Goal: Information Seeking & Learning: Find contact information

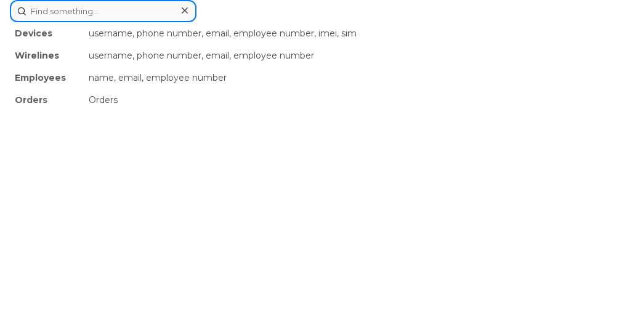
click at [197, 22] on input at bounding box center [103, 11] width 187 height 22
paste input "Andy Paschke"
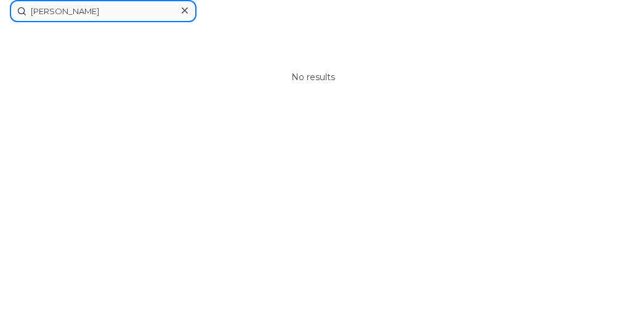
type input "Andy Paschke"
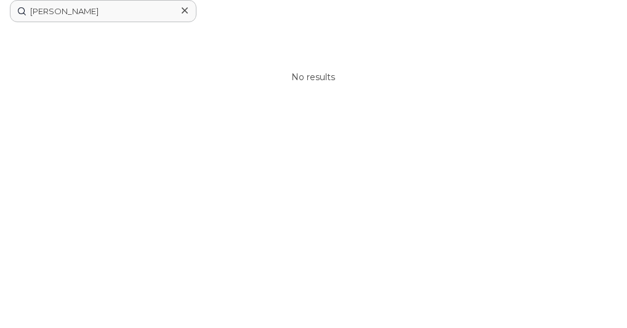
click at [0, 0] on div at bounding box center [0, 0] width 0 height 0
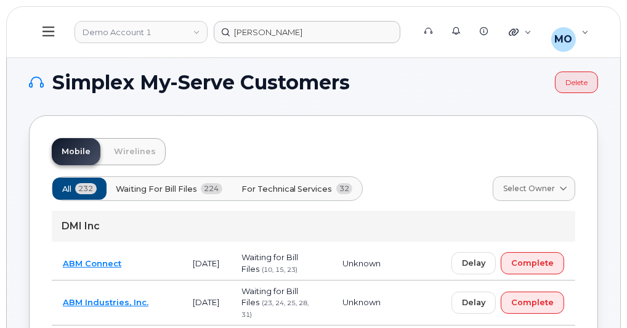
click at [132, 27] on link "Demo Account 1" at bounding box center [141, 32] width 133 height 22
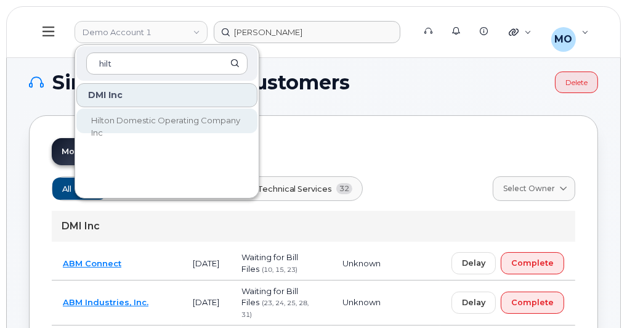
type input "hilt"
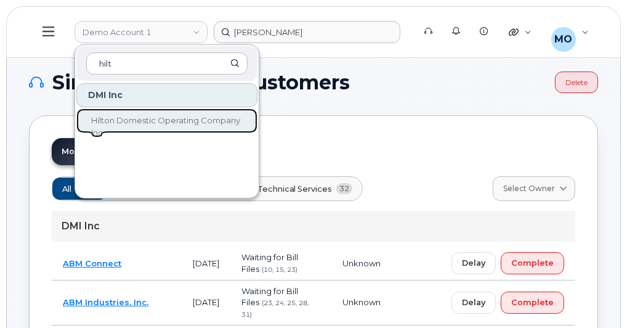
click at [110, 116] on span "Hilton Domestic Operating Company Inc" at bounding box center [165, 126] width 149 height 22
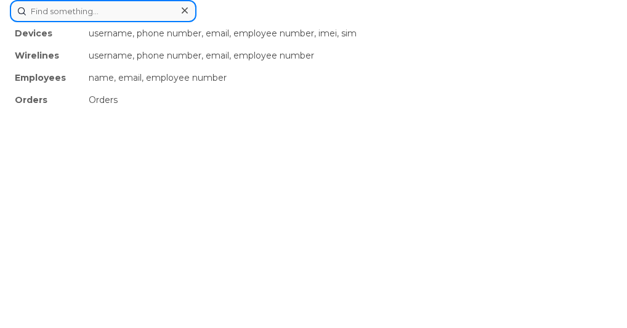
click at [197, 22] on input at bounding box center [103, 11] width 187 height 22
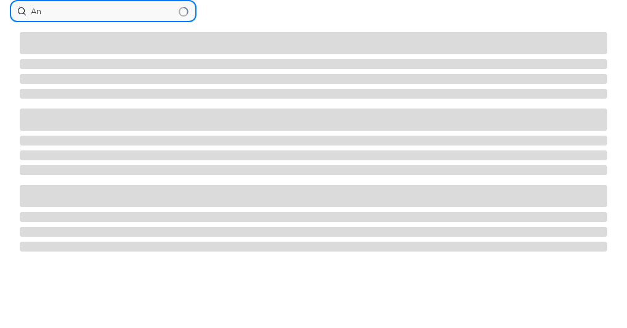
type input "A"
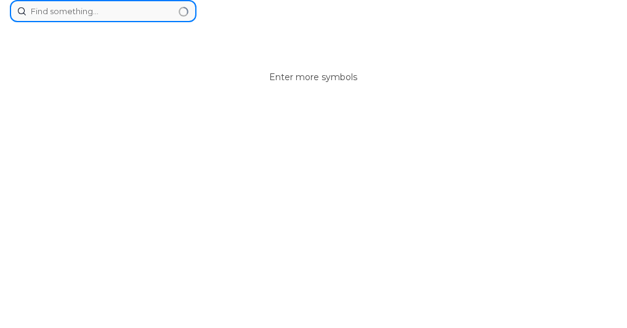
paste input "Andy Paschke"
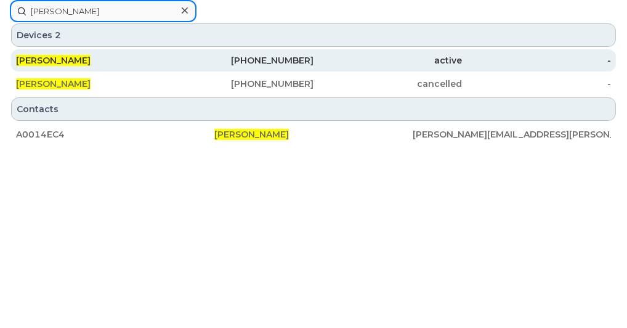
type input "[PERSON_NAME]"
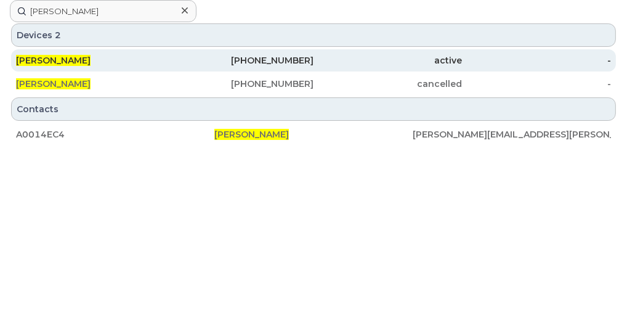
click at [300, 67] on div "619-208-6103" at bounding box center [239, 60] width 149 height 12
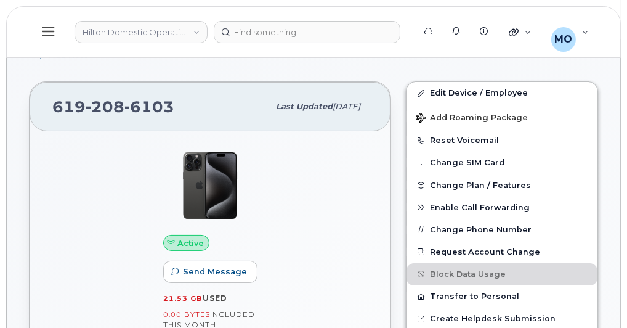
scroll to position [210, 0]
drag, startPoint x: 240, startPoint y: 192, endPoint x: 261, endPoint y: 210, distance: 27.9
drag, startPoint x: 261, startPoint y: 210, endPoint x: 198, endPoint y: 164, distance: 78.5
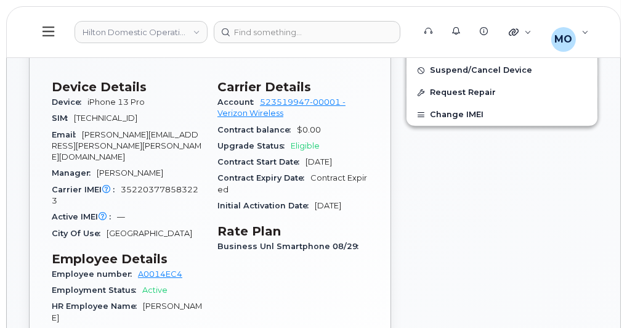
scroll to position [481, 0]
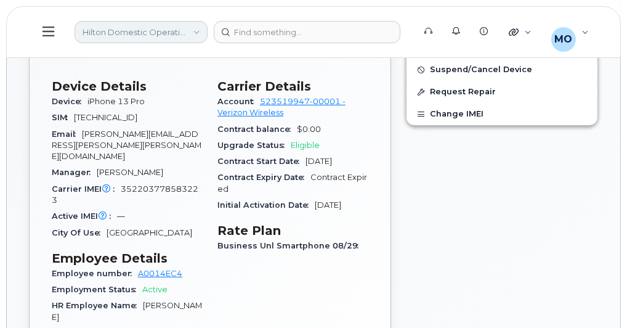
click at [153, 30] on link "Hilton Domestic Operating Company Inc" at bounding box center [141, 32] width 133 height 22
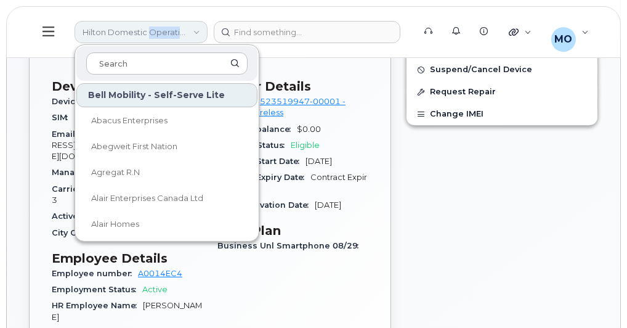
click at [153, 30] on link "Hilton Domestic Operating Company Inc" at bounding box center [141, 32] width 133 height 22
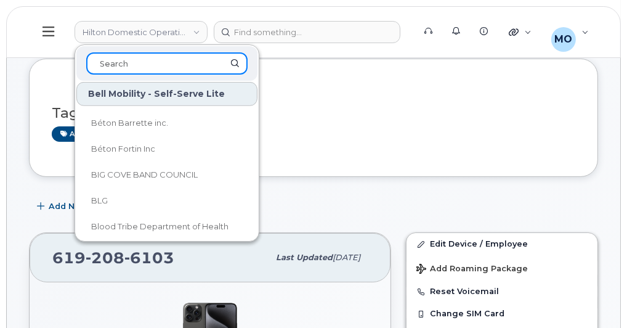
scroll to position [0, 0]
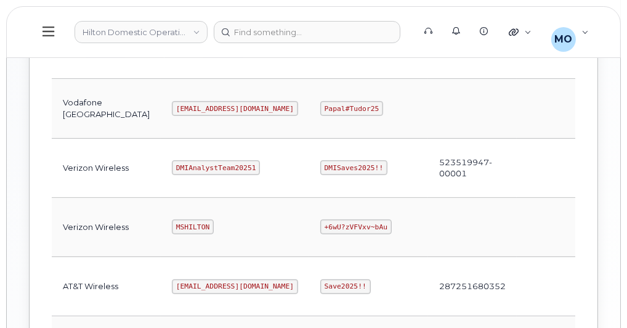
scroll to position [702, 0]
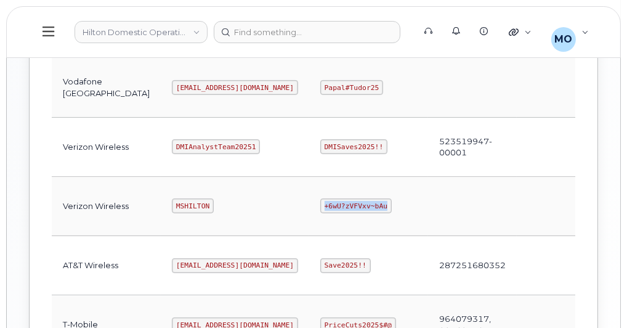
drag, startPoint x: 270, startPoint y: 195, endPoint x: 329, endPoint y: 206, distance: 59.6
click at [329, 206] on td "+6wU?zVFVxv~bAu" at bounding box center [368, 206] width 119 height 59
copy code "+6wU?zVFVxv~bAu"
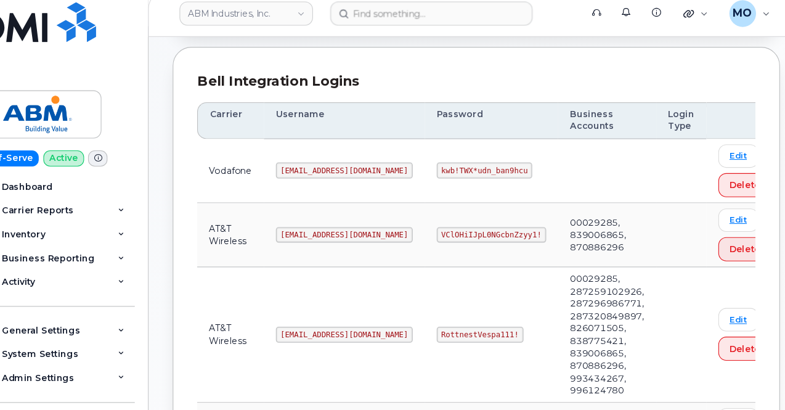
scroll to position [150, 0]
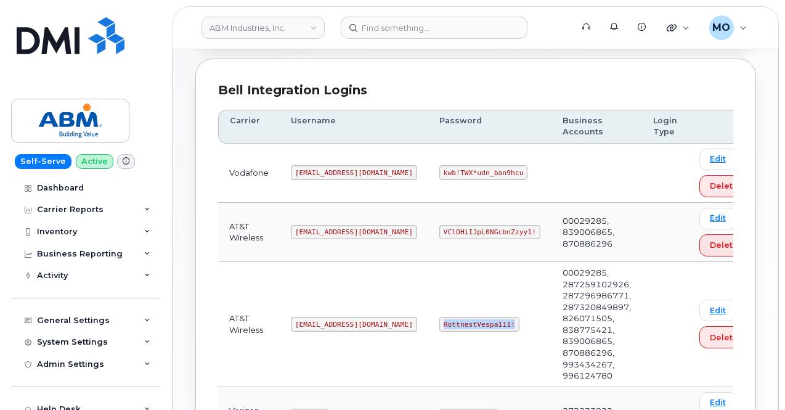
drag, startPoint x: 392, startPoint y: 324, endPoint x: 490, endPoint y: 327, distance: 97.4
click at [490, 327] on td "RottnestVespa111!" at bounding box center [489, 324] width 123 height 125
copy code "RottnestVespa111!"
drag, startPoint x: 293, startPoint y: 320, endPoint x: 408, endPoint y: 317, distance: 115.2
click at [408, 317] on tr "AT&T Wireless [EMAIL_ADDRESS][DOMAIN_NAME] RottnestVespa111! 00029285, 28725910…" at bounding box center [489, 324] width 542 height 125
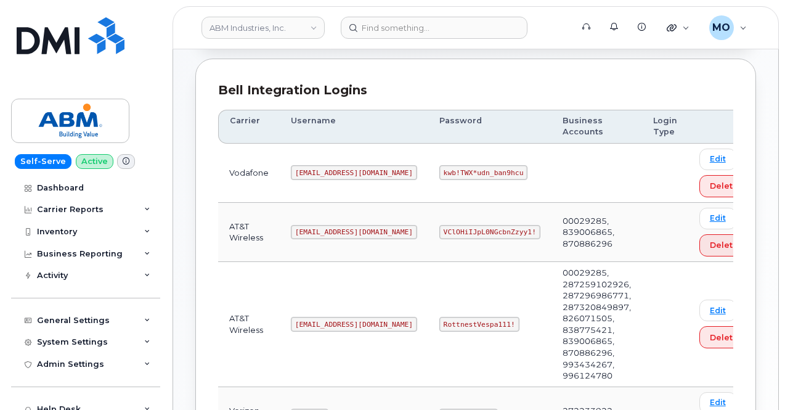
drag, startPoint x: 281, startPoint y: 314, endPoint x: 291, endPoint y: 321, distance: 12.3
click at [291, 321] on td "[EMAIL_ADDRESS][DOMAIN_NAME]" at bounding box center [354, 324] width 148 height 125
drag, startPoint x: 291, startPoint y: 321, endPoint x: 365, endPoint y: 322, distance: 74.6
click at [365, 322] on td "[EMAIL_ADDRESS][DOMAIN_NAME]" at bounding box center [354, 324] width 148 height 125
copy code "[EMAIL_ADDRESS][DOMAIN_NAME]"
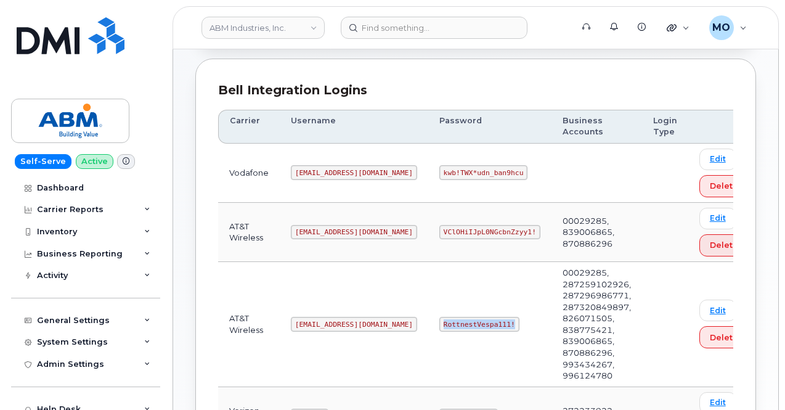
drag, startPoint x: 394, startPoint y: 319, endPoint x: 482, endPoint y: 323, distance: 87.6
click at [482, 323] on td "RottnestVespa111!" at bounding box center [489, 324] width 123 height 125
copy code "RottnestVespa111!"
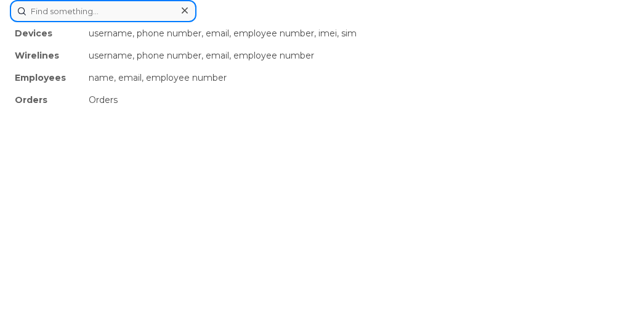
click at [197, 22] on input at bounding box center [103, 11] width 187 height 22
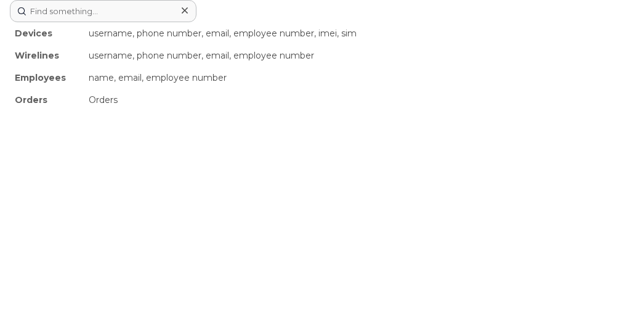
click at [0, 0] on div at bounding box center [0, 0] width 0 height 0
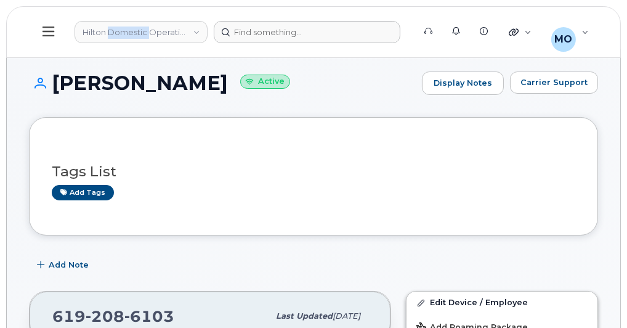
click at [119, 36] on link "Hilton Domestic Operating Company Inc" at bounding box center [141, 32] width 133 height 22
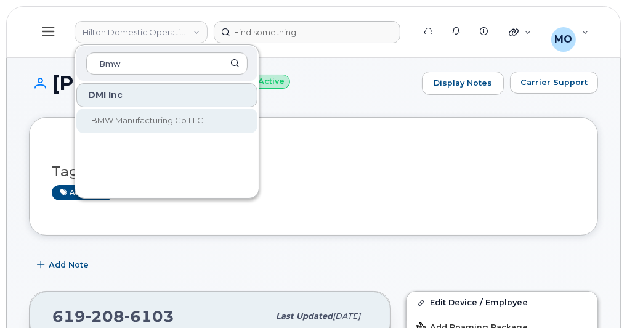
type input "Bmw"
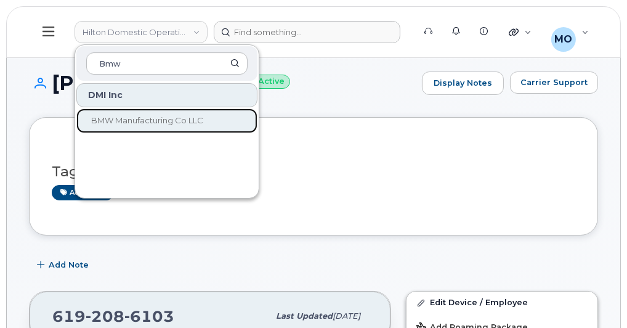
click at [134, 112] on link "BMW Manufacturing Co LLC" at bounding box center [166, 120] width 181 height 25
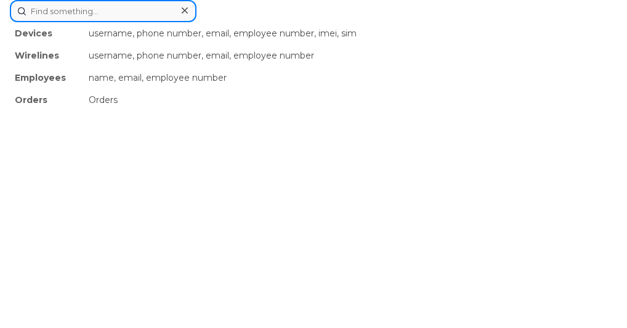
click at [197, 22] on input at bounding box center [103, 11] width 187 height 22
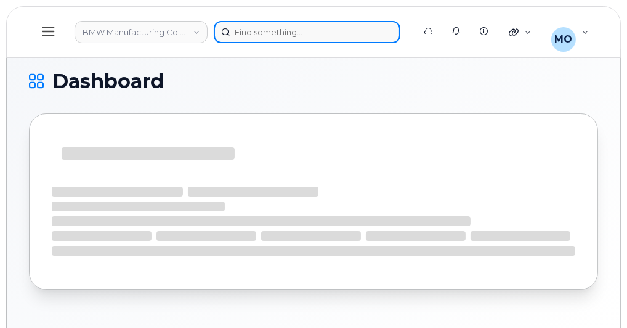
click at [258, 38] on input at bounding box center [307, 32] width 187 height 22
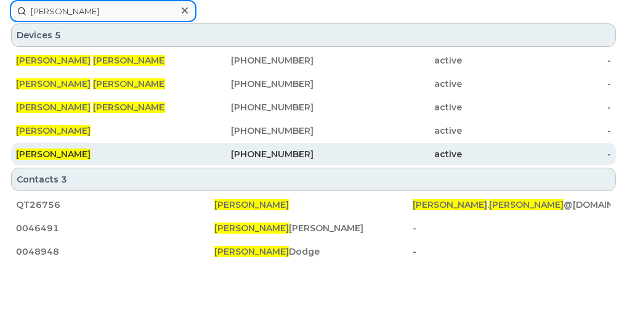
type input "Warren James"
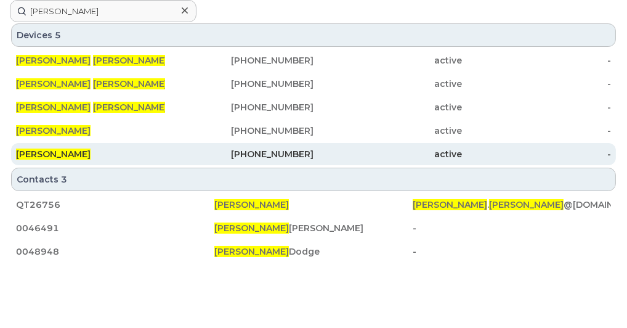
click at [314, 160] on div "864-567-5209" at bounding box center [239, 154] width 149 height 12
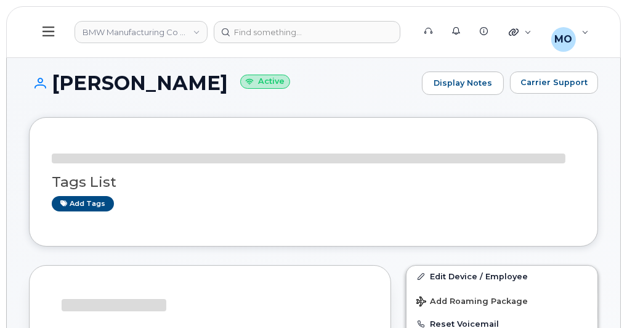
click at [265, 179] on h3 "Tags List" at bounding box center [314, 181] width 524 height 15
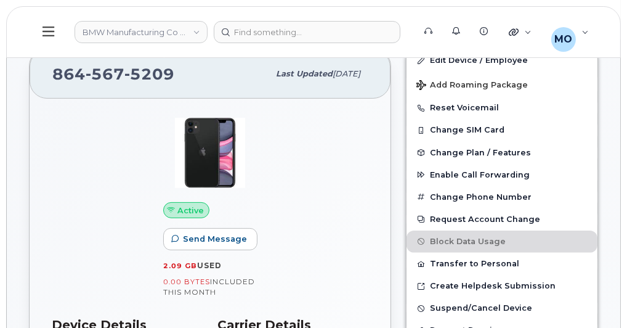
scroll to position [343, 0]
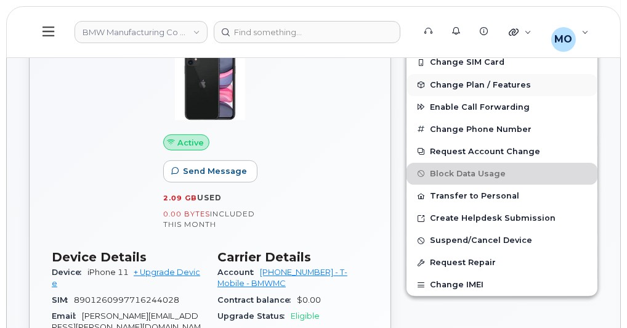
scroll to position [415, 0]
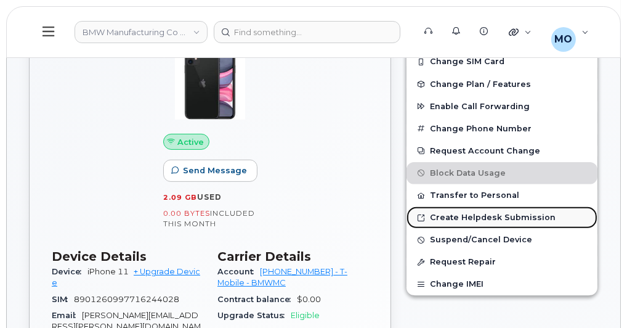
click at [454, 214] on link "Create Helpdesk Submission" at bounding box center [502, 217] width 191 height 22
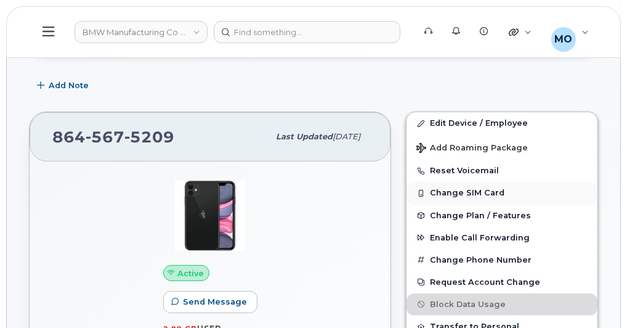
scroll to position [232, 0]
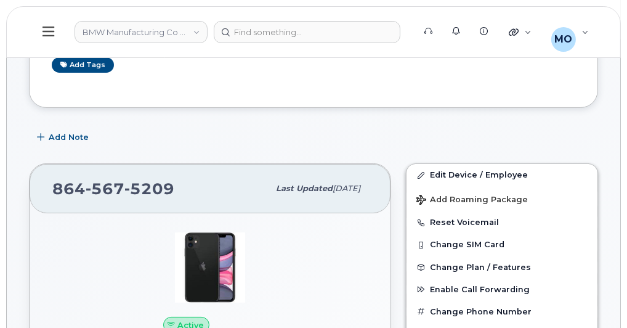
click at [59, 38] on button at bounding box center [48, 32] width 39 height 36
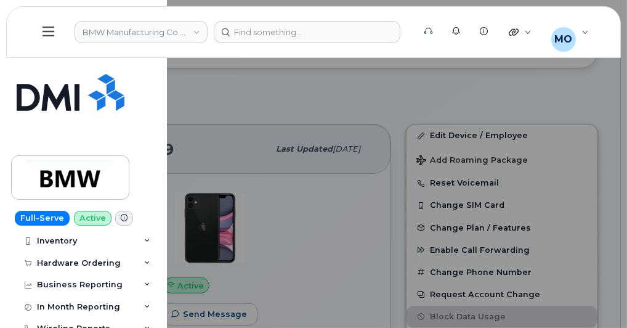
scroll to position [0, 0]
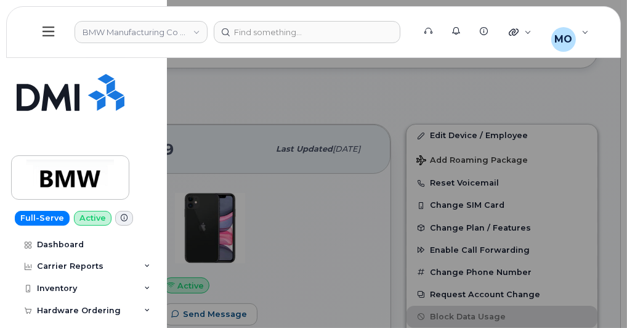
click at [309, 115] on div at bounding box center [313, 164] width 627 height 328
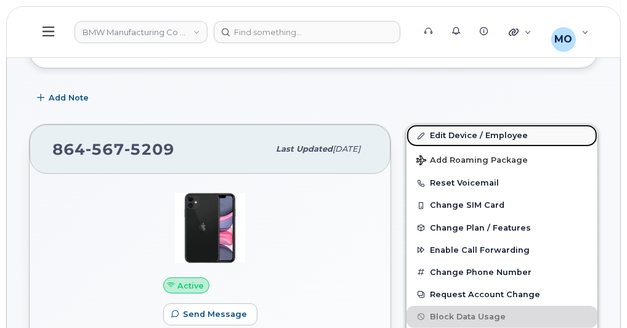
click at [452, 131] on link "Edit Device / Employee" at bounding box center [502, 135] width 191 height 22
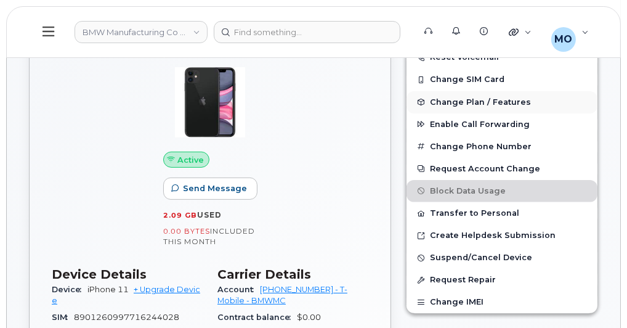
scroll to position [398, 0]
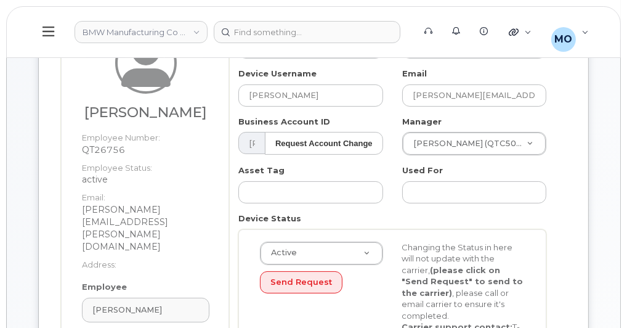
scroll to position [120, 0]
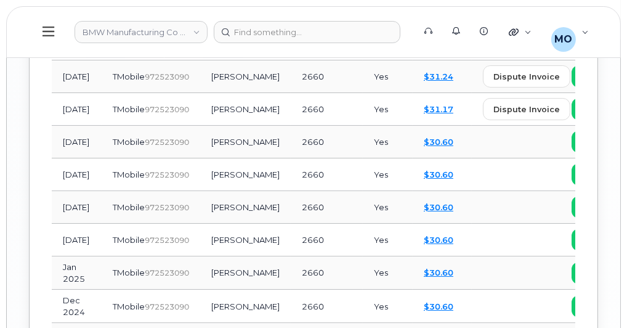
scroll to position [2229, 0]
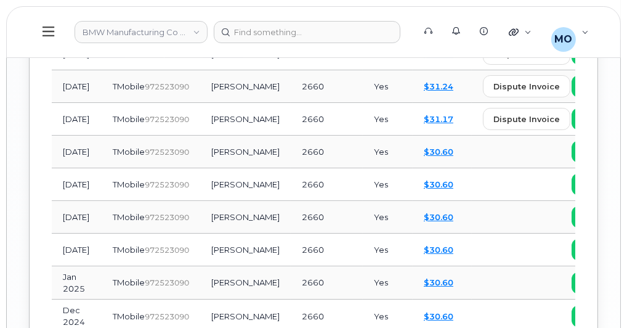
click at [49, 39] on button at bounding box center [48, 32] width 39 height 36
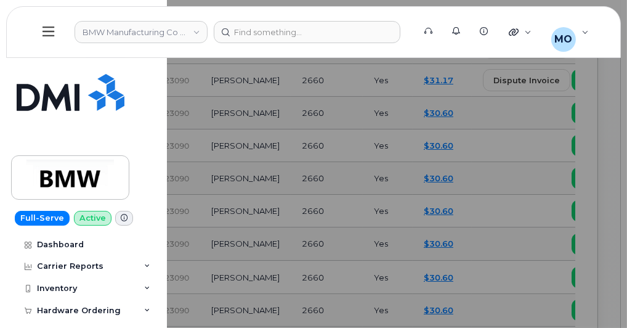
scroll to position [2271, 0]
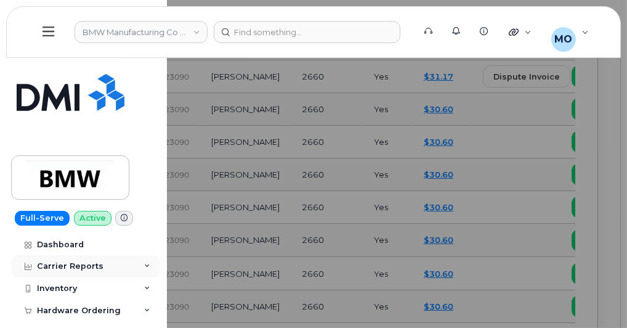
click at [144, 259] on div "Carrier Reports" at bounding box center [85, 266] width 149 height 22
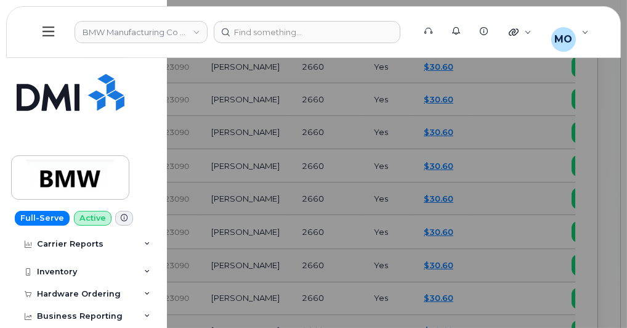
scroll to position [298, 0]
click at [134, 298] on div "Hardware Ordering" at bounding box center [85, 295] width 149 height 22
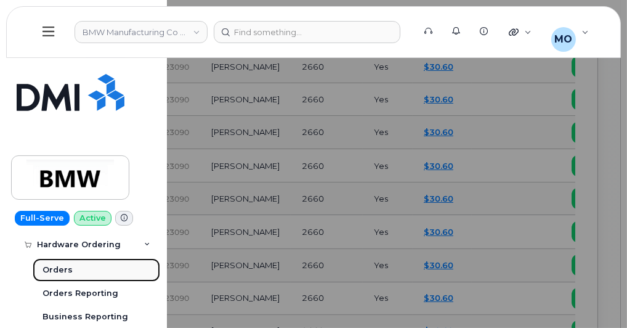
click at [77, 270] on link "Orders" at bounding box center [97, 269] width 128 height 23
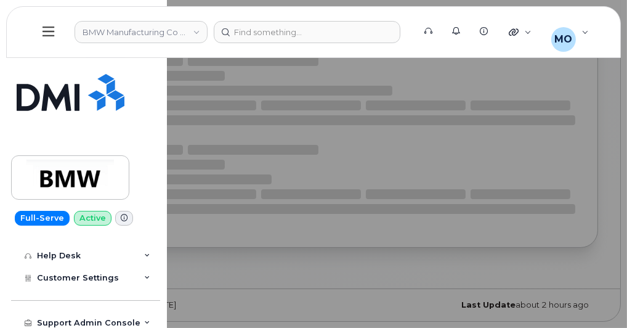
scroll to position [86, 0]
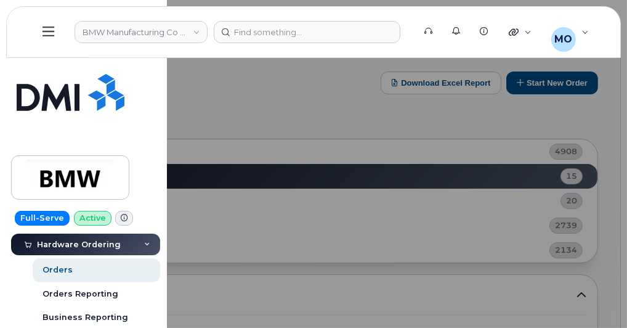
click at [268, 230] on div at bounding box center [313, 164] width 627 height 328
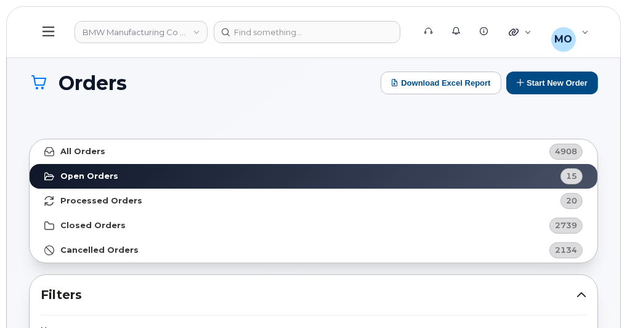
click at [52, 28] on icon at bounding box center [49, 32] width 12 height 14
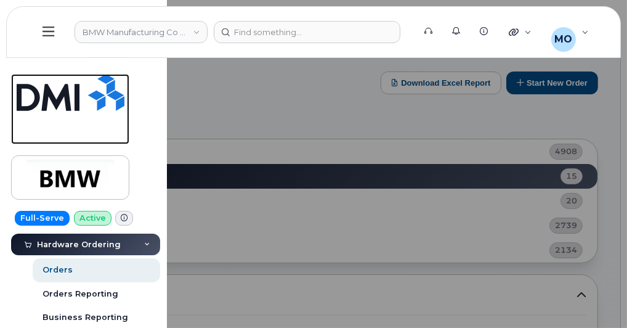
click at [65, 88] on img at bounding box center [71, 92] width 108 height 37
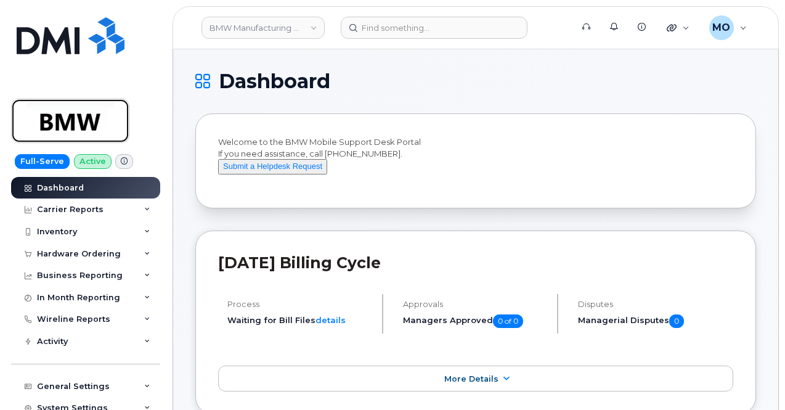
click at [105, 132] on img at bounding box center [70, 121] width 95 height 36
click at [236, 32] on link "BMW Manufacturing Co LLC" at bounding box center [262, 28] width 123 height 22
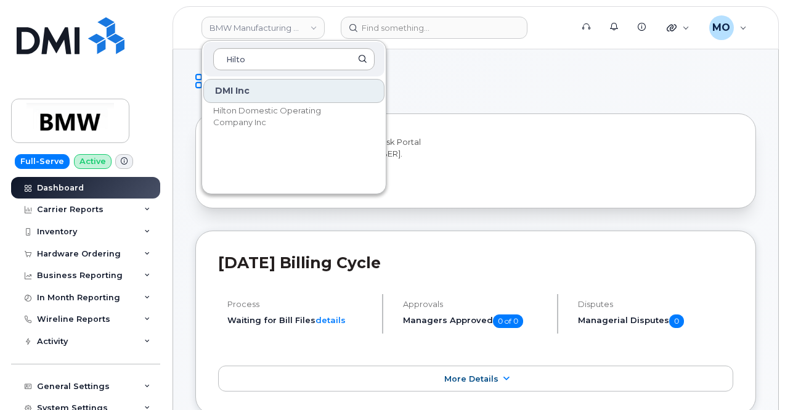
type input "Hilton"
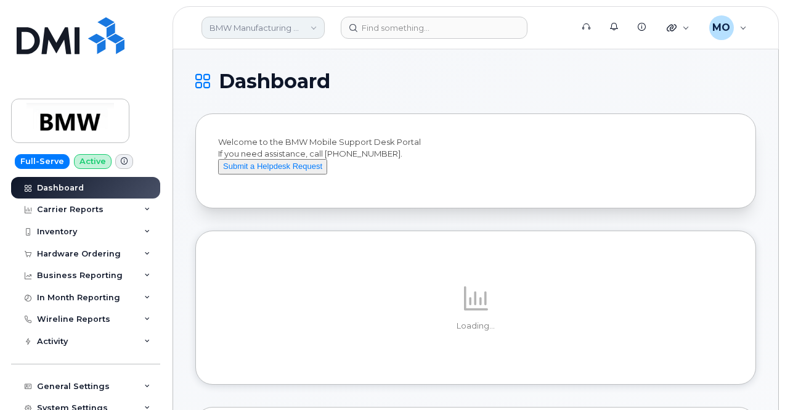
click at [272, 24] on link "BMW Manufacturing Co LLC" at bounding box center [262, 28] width 123 height 22
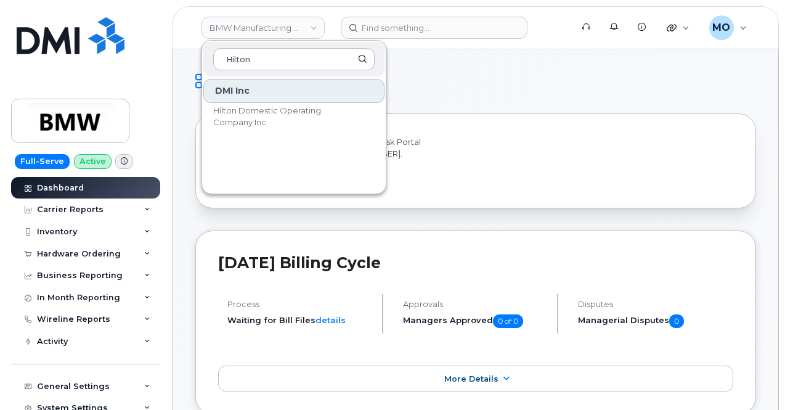
type input "Hilton"
drag, startPoint x: 245, startPoint y: 138, endPoint x: 242, endPoint y: 126, distance: 12.7
click at [242, 126] on div "DMI Inc Hilton Domestic Operating Company Inc" at bounding box center [294, 133] width 184 height 111
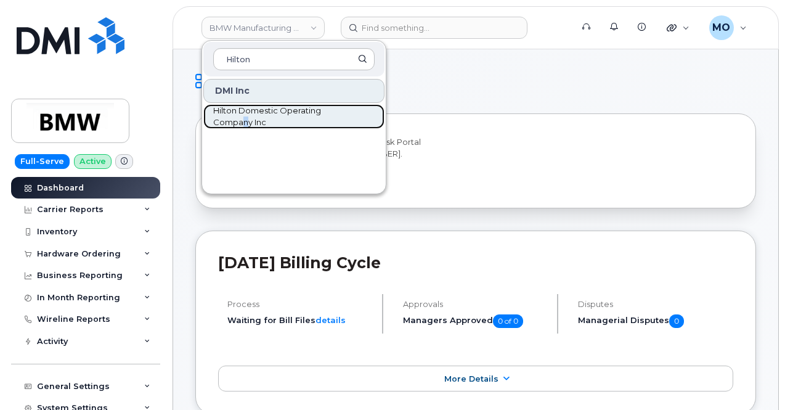
click at [242, 126] on span "Hilton Domestic Operating Company Inc" at bounding box center [284, 117] width 142 height 24
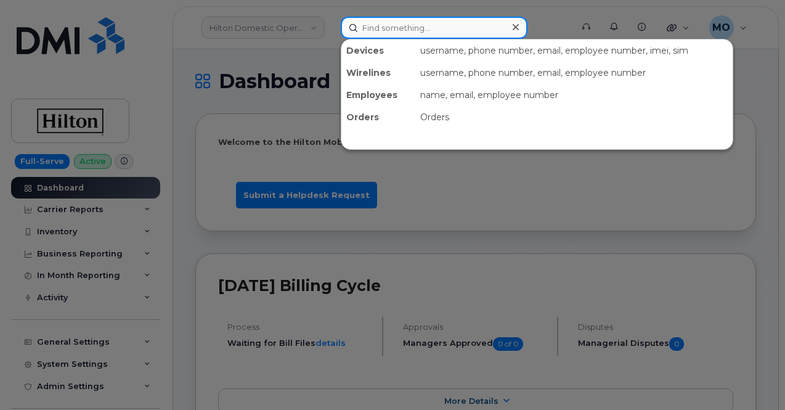
click at [392, 30] on input at bounding box center [434, 28] width 187 height 22
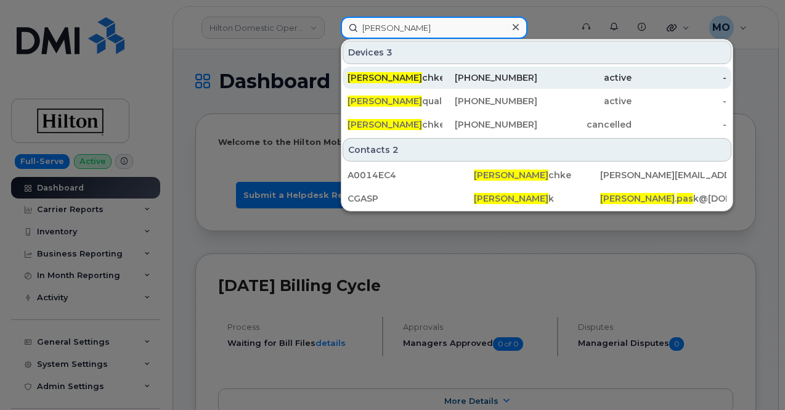
type input "Andrew Pas"
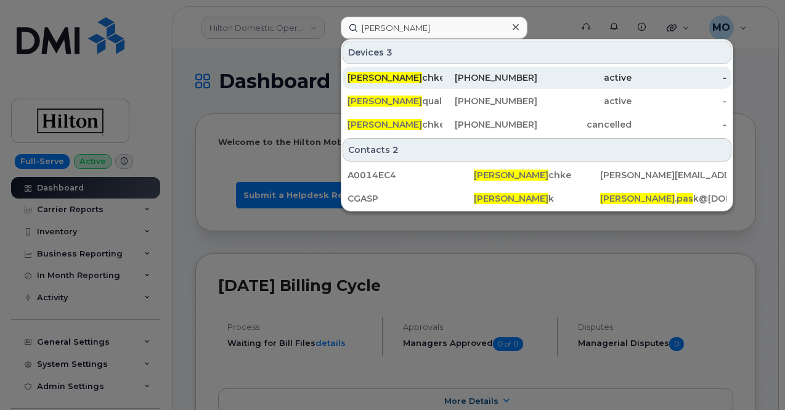
click at [397, 73] on span "Andrew Pas" at bounding box center [384, 77] width 75 height 11
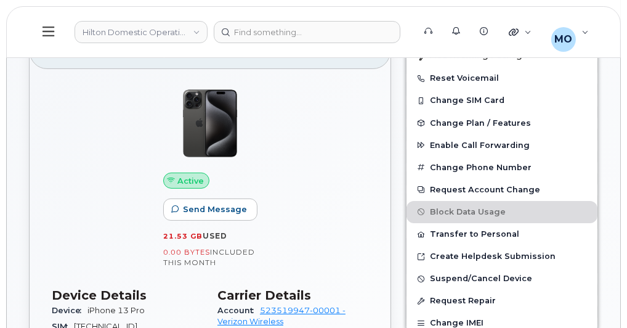
scroll to position [272, 0]
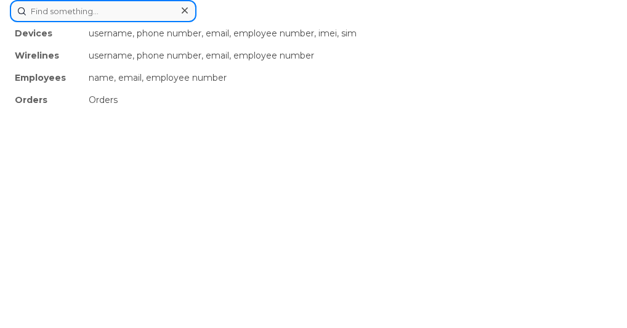
click at [197, 22] on input at bounding box center [103, 11] width 187 height 22
paste input "[PHONE_NUMBER]"
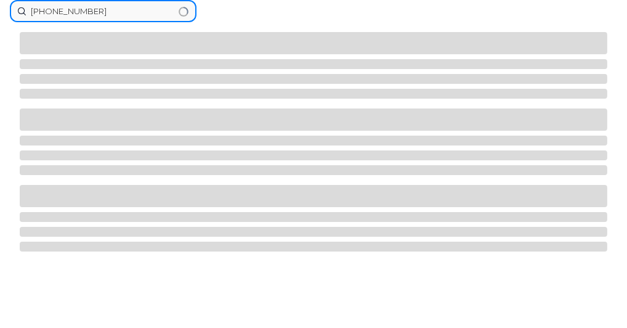
type input "[PHONE_NUMBER]"
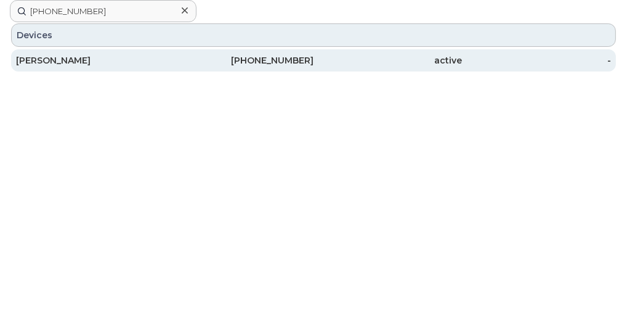
click at [299, 67] on div "[PHONE_NUMBER]" at bounding box center [239, 60] width 149 height 12
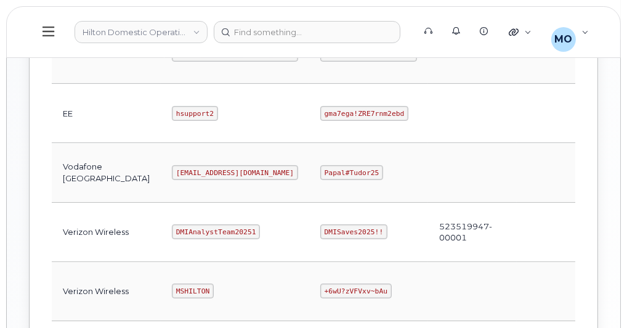
scroll to position [617, 0]
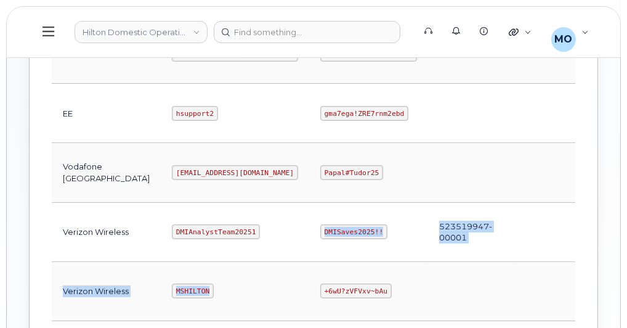
drag, startPoint x: 212, startPoint y: 209, endPoint x: 273, endPoint y: 274, distance: 89.4
click at [273, 274] on tbody "EE rpartack1 DMIsaves2025!!@ 98796702, 98816375, 98833026 Edit Delete Bell hilt…" at bounding box center [350, 173] width 597 height 652
click at [320, 283] on code "+6wU?zVFVxv~bAu" at bounding box center [355, 290] width 71 height 15
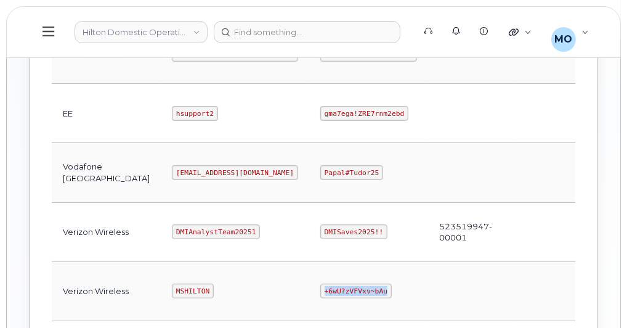
drag, startPoint x: 270, startPoint y: 280, endPoint x: 343, endPoint y: 288, distance: 73.1
click at [343, 288] on td "+6wU?zVFVxv~bAu" at bounding box center [368, 291] width 119 height 59
copy code "+6wU?zVFVxv~bAu"
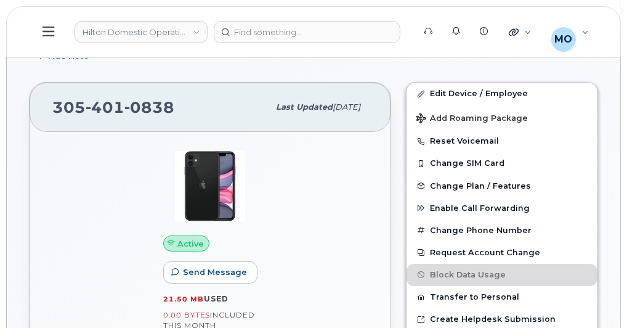
scroll to position [209, 0]
click at [324, 82] on div "305 401 0838 Last updated Sep 09, 2025" at bounding box center [210, 106] width 361 height 49
click at [30, 99] on div "305 401 0838 Last updated Sep 09, 2025" at bounding box center [210, 106] width 361 height 49
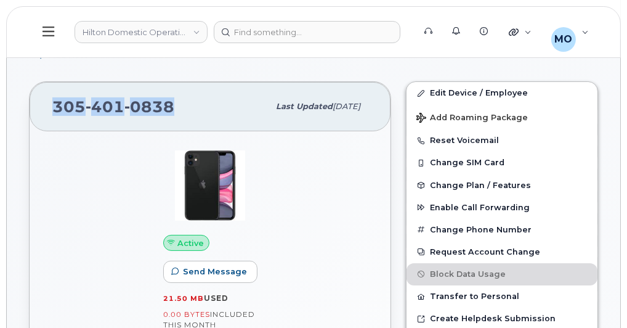
click at [30, 99] on div "305 401 0838 Last updated Sep 09, 2025" at bounding box center [210, 106] width 361 height 49
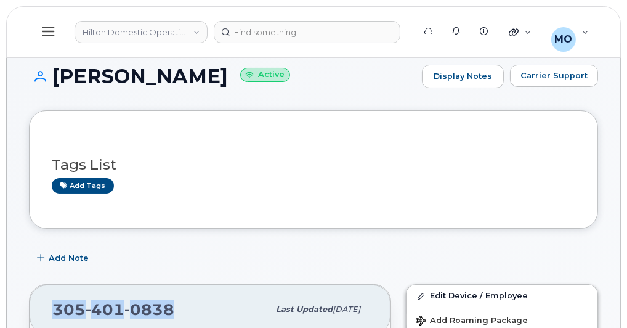
scroll to position [0, 0]
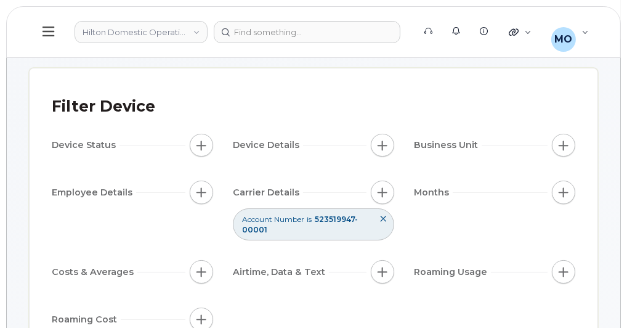
scroll to position [70, 0]
click at [383, 191] on span "button" at bounding box center [383, 192] width 10 height 10
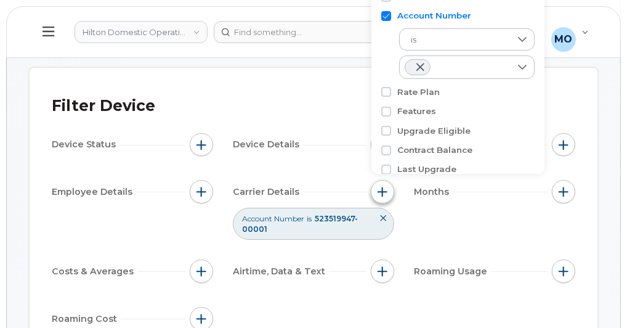
click at [383, 191] on span "button" at bounding box center [383, 192] width 10 height 10
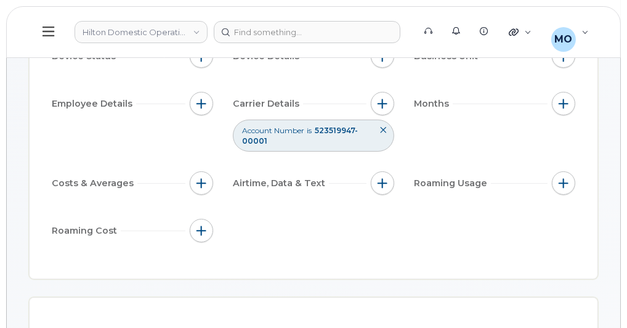
scroll to position [158, 0]
click at [183, 193] on div "Costs & Averages" at bounding box center [132, 185] width 161 height 28
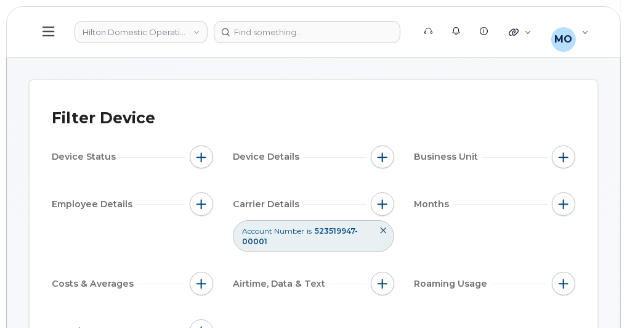
scroll to position [0, 0]
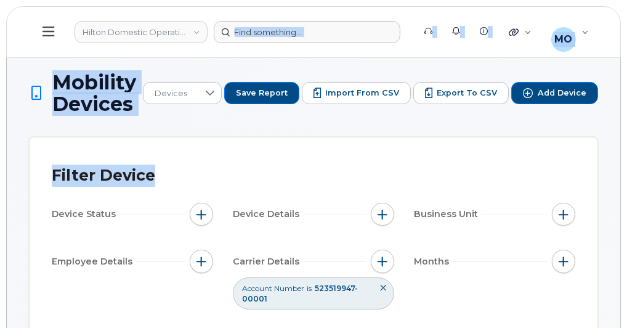
drag, startPoint x: 312, startPoint y: 158, endPoint x: 298, endPoint y: 36, distance: 123.4
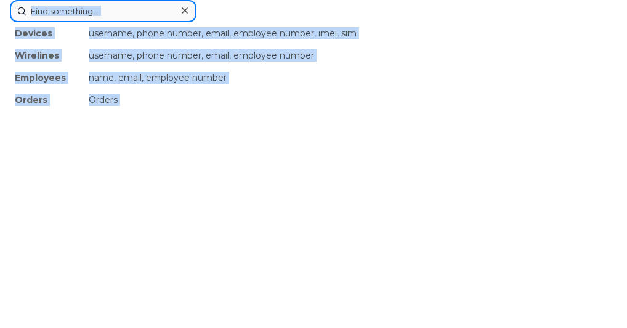
click at [197, 22] on input at bounding box center [103, 11] width 187 height 22
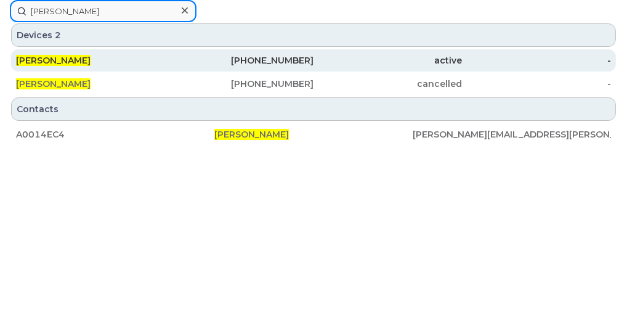
type input "andrew paschke"
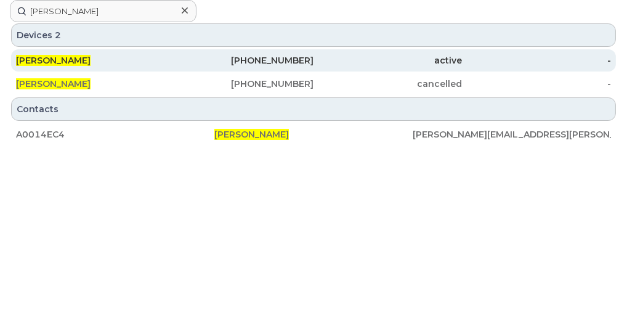
click at [314, 67] on div "619-208-6103" at bounding box center [239, 60] width 149 height 12
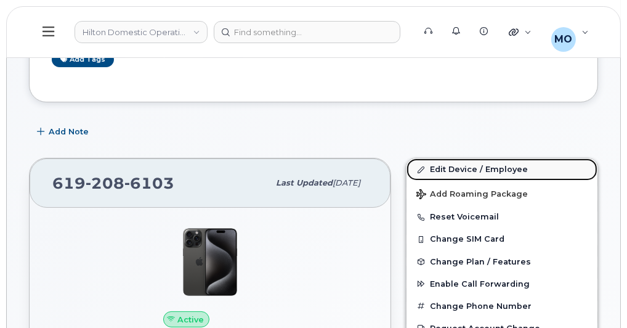
click at [424, 164] on span at bounding box center [421, 169] width 10 height 10
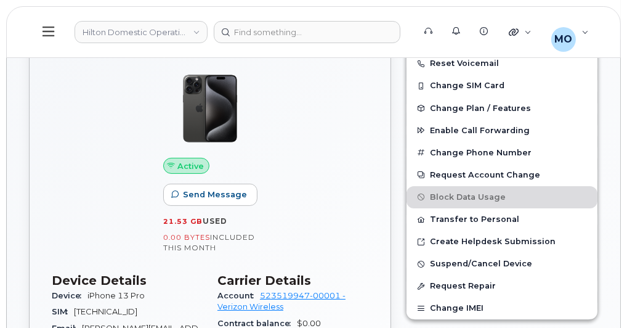
scroll to position [296, 0]
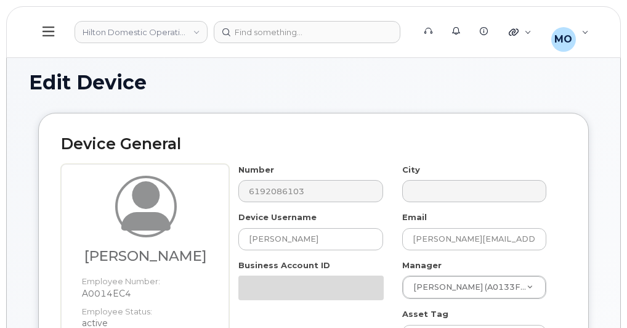
select select "34080332"
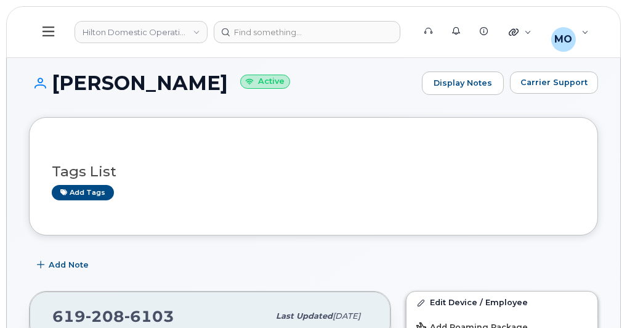
click at [46, 31] on icon at bounding box center [49, 31] width 12 height 10
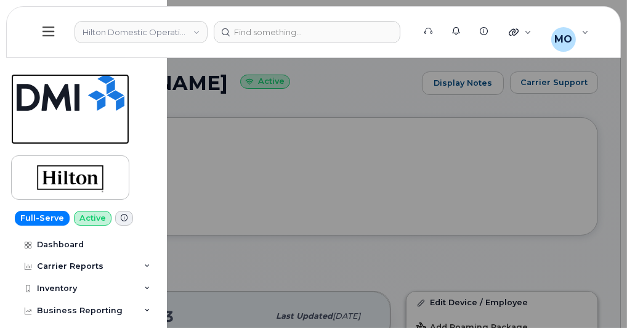
click at [41, 92] on img at bounding box center [71, 92] width 108 height 37
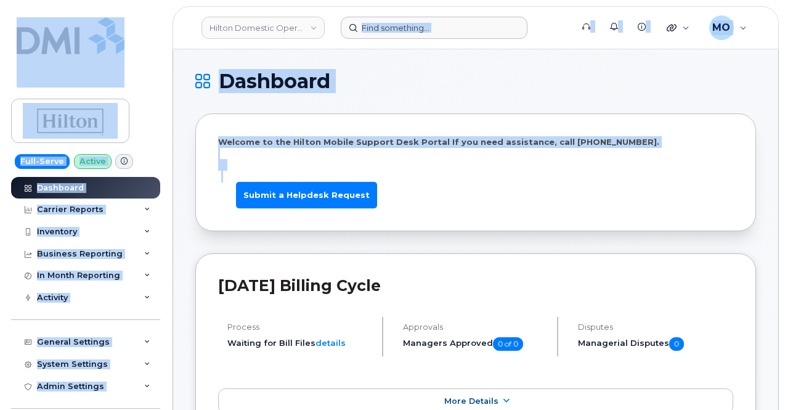
drag, startPoint x: 216, startPoint y: 214, endPoint x: 397, endPoint y: 30, distance: 257.9
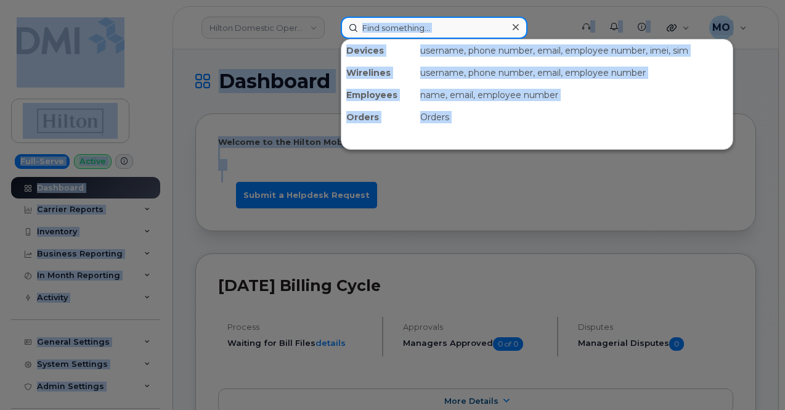
click at [397, 30] on input at bounding box center [434, 28] width 187 height 22
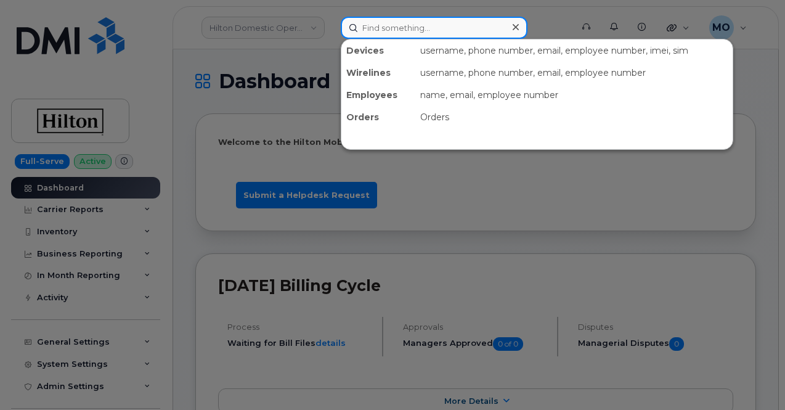
paste input "[PHONE_NUMBER]"
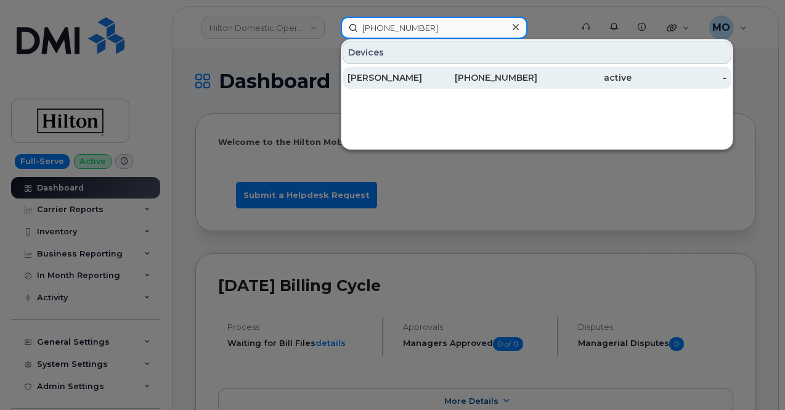
type input "(305) 401-0838"
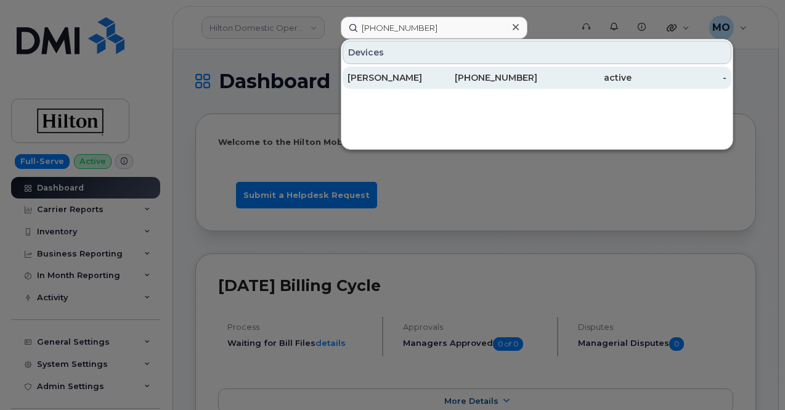
click at [367, 86] on div "[PERSON_NAME]" at bounding box center [394, 78] width 95 height 22
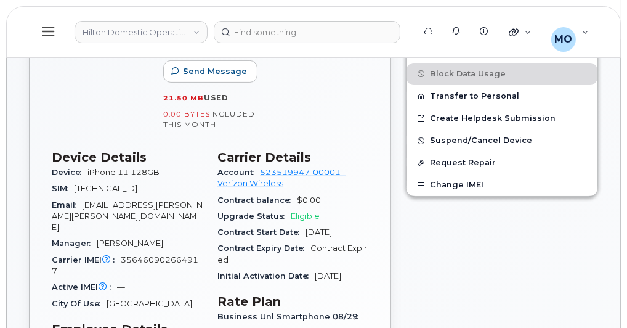
scroll to position [394, 0]
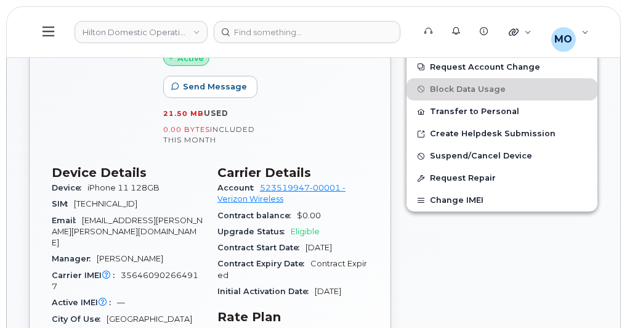
drag, startPoint x: 310, startPoint y: 9, endPoint x: 306, endPoint y: 16, distance: 8.6
click at [309, 10] on header "Hilton Domestic Operating Company Inc Support Alerts Knowledge Base Quicklinks …" at bounding box center [313, 32] width 615 height 52
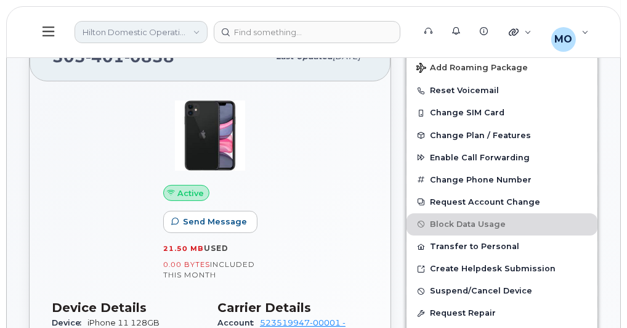
scroll to position [246, 0]
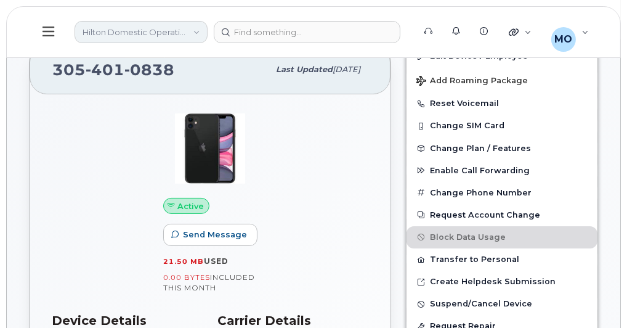
click at [131, 35] on link "Hilton Domestic Operating Company Inc" at bounding box center [141, 32] width 133 height 22
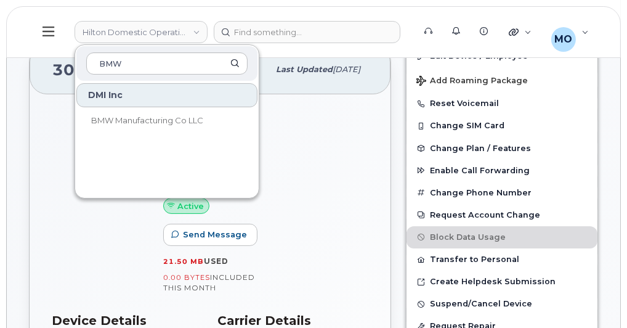
scroll to position [0, 0]
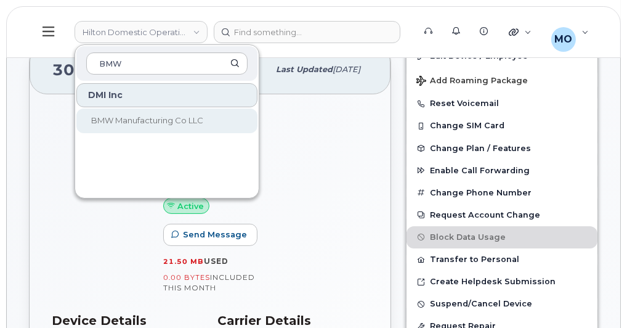
type input "BMW"
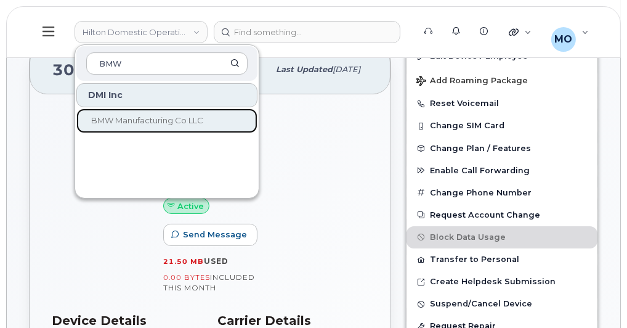
click at [135, 123] on span "BMW Manufacturing Co LLC" at bounding box center [147, 120] width 112 height 10
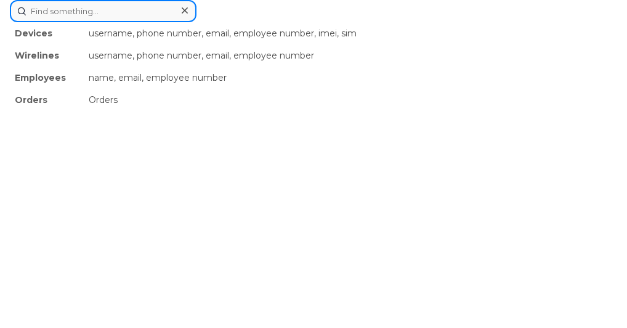
click at [197, 22] on input at bounding box center [103, 11] width 187 height 22
paste input "[PERSON_NAME]"
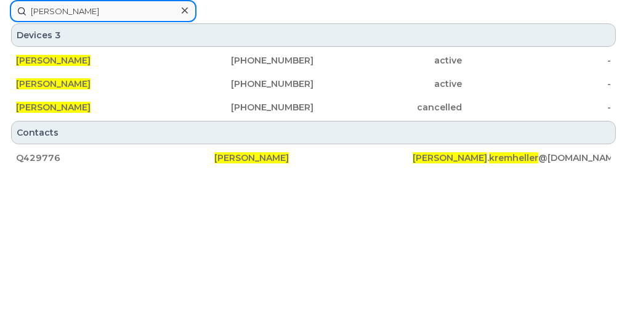
type input "[PERSON_NAME]"
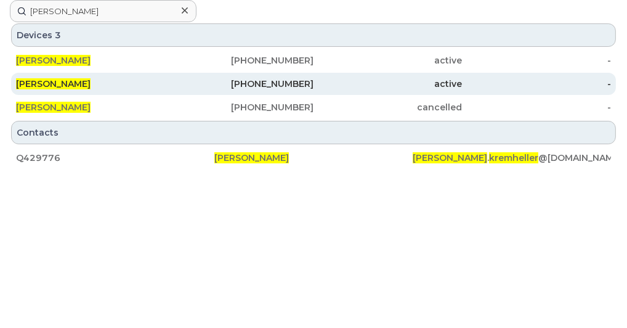
click at [91, 89] on span "[PERSON_NAME]" at bounding box center [53, 83] width 75 height 11
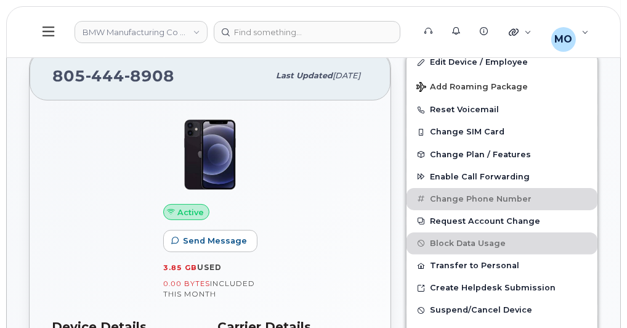
scroll to position [394, 0]
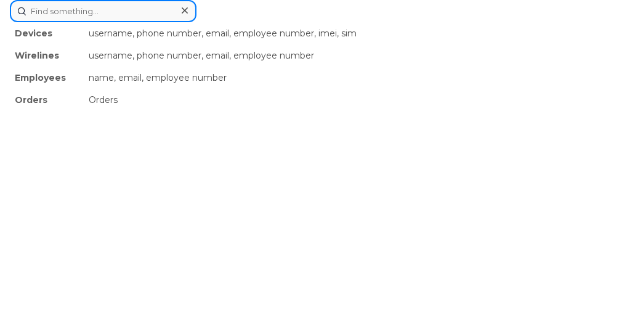
click at [197, 22] on input at bounding box center [103, 11] width 187 height 22
paste input "[PERSON_NAME]"
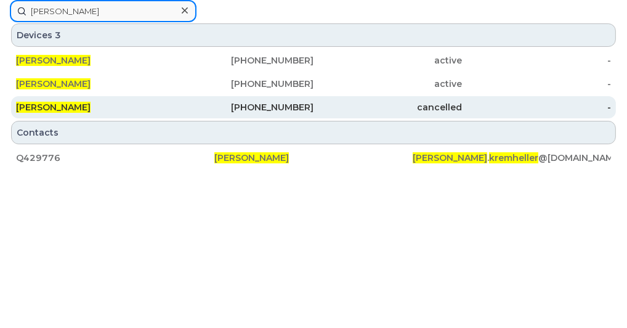
type input "[PERSON_NAME]"
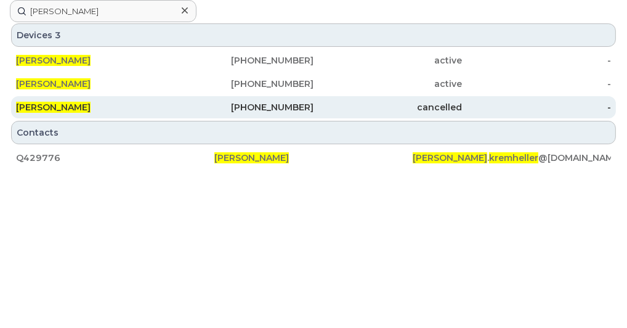
click at [314, 113] on div "820-667-0420" at bounding box center [239, 107] width 149 height 12
